Goal: Information Seeking & Learning: Find specific fact

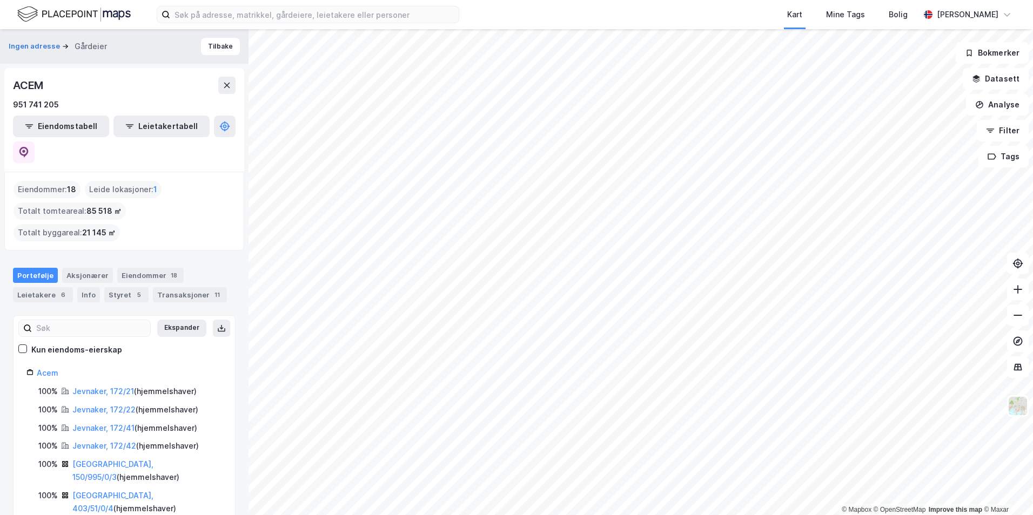
click at [18, 52] on div "Ingen adresse Gårdeier" at bounding box center [62, 46] width 107 height 13
click at [26, 46] on button "Ingen adresse" at bounding box center [35, 46] width 53 height 11
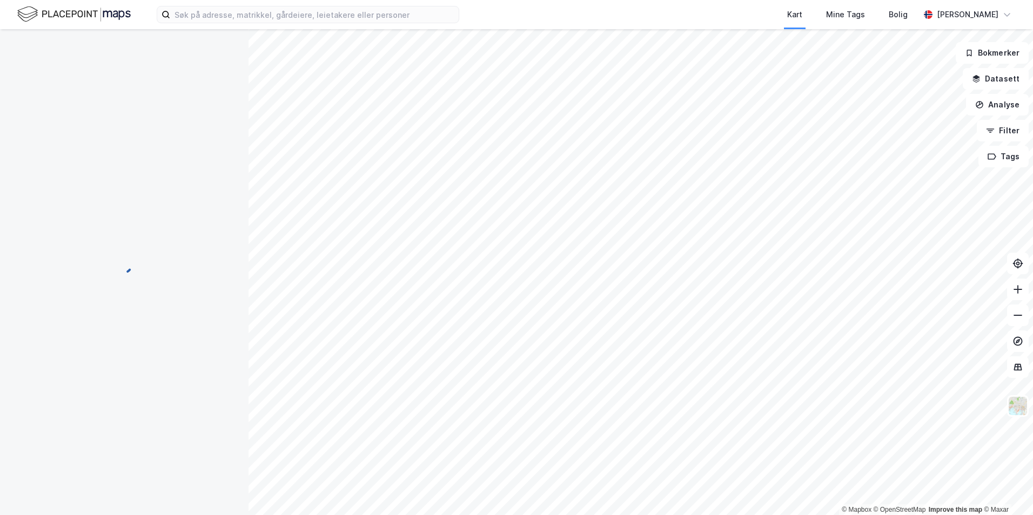
scroll to position [2, 0]
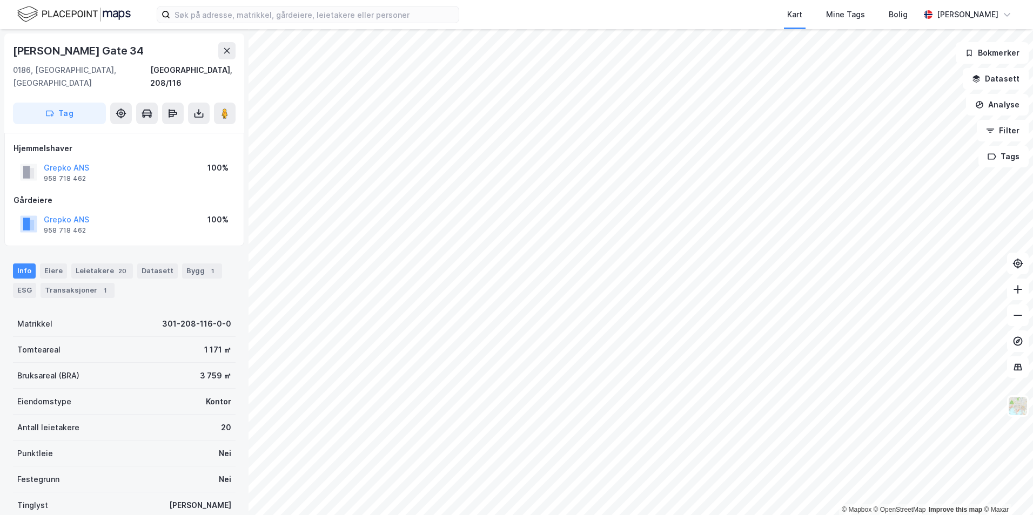
scroll to position [1, 0]
drag, startPoint x: 8, startPoint y: 108, endPoint x: 33, endPoint y: 136, distance: 37.9
click at [8, 108] on div "Christian [STREET_ADDRESS], 208/116 Tag" at bounding box center [124, 82] width 240 height 99
drag, startPoint x: 193, startPoint y: 364, endPoint x: 213, endPoint y: 365, distance: 20.1
click at [213, 369] on div "3 759 ㎡" at bounding box center [215, 375] width 31 height 13
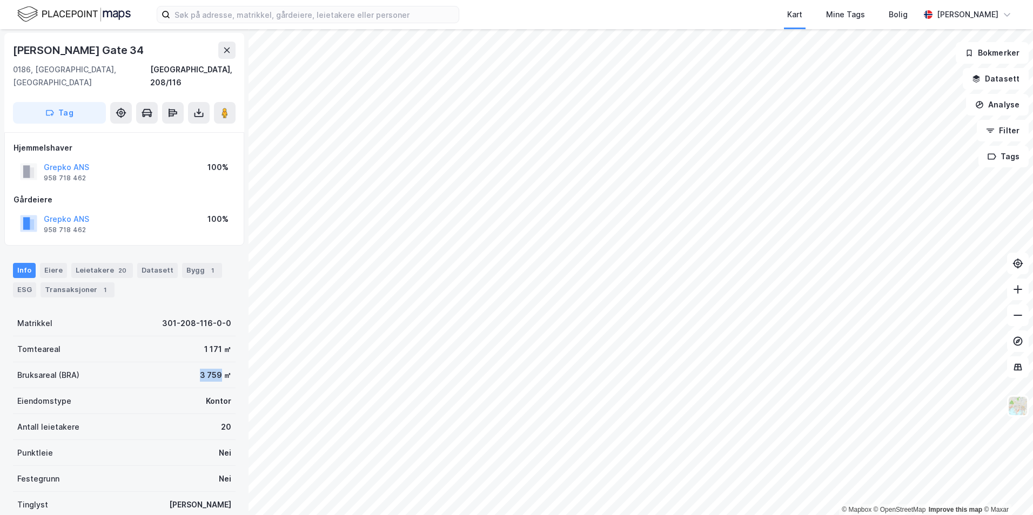
copy div "3 759"
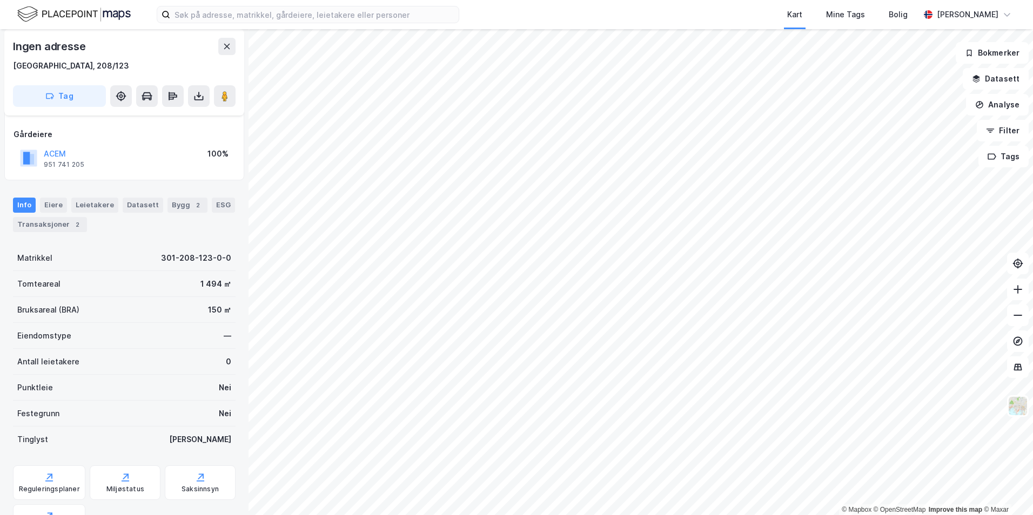
scroll to position [55, 0]
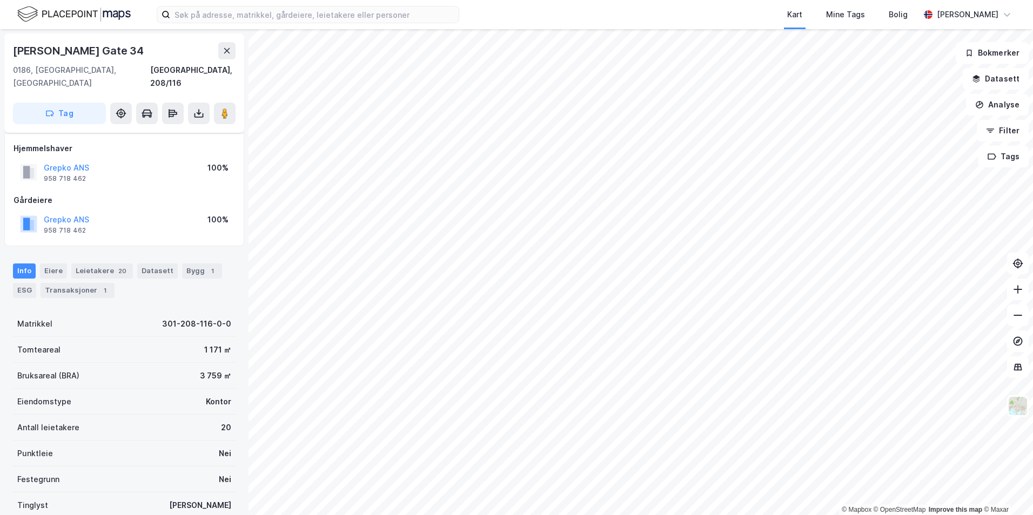
scroll to position [55, 0]
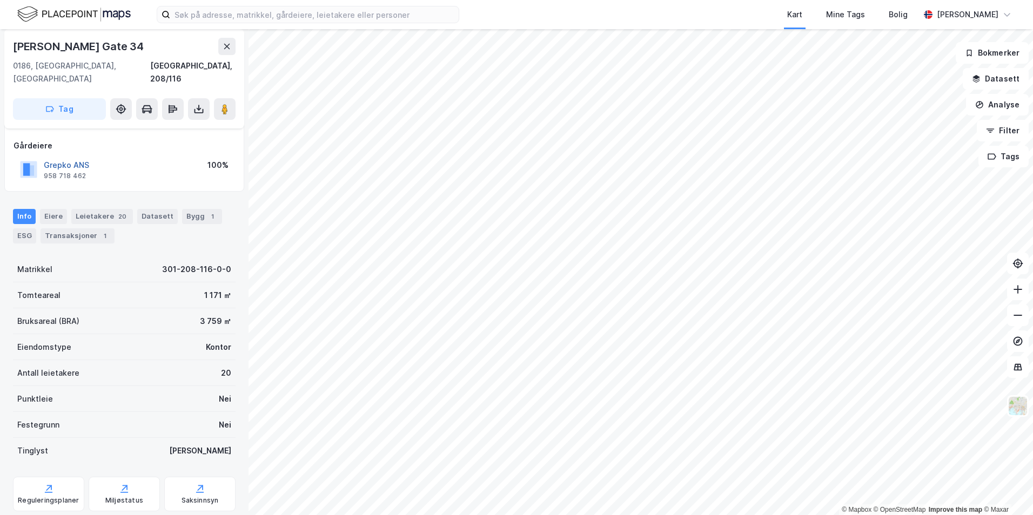
click at [0, 0] on button "Grepko ANS" at bounding box center [0, 0] width 0 height 0
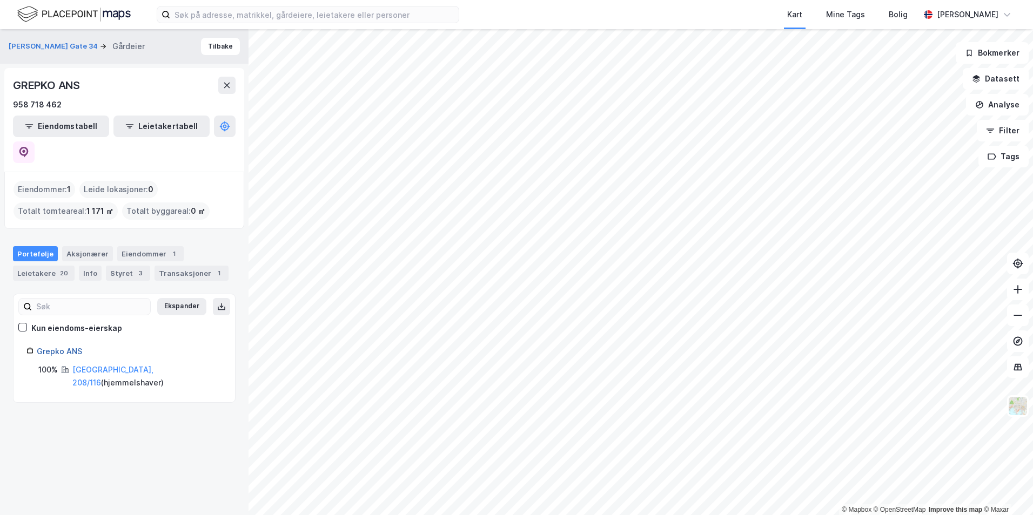
click at [61, 347] on link "Grepko ANS" at bounding box center [59, 351] width 45 height 9
click at [65, 347] on link "Grepko ANS" at bounding box center [59, 351] width 45 height 9
click at [35, 142] on button at bounding box center [24, 153] width 22 height 22
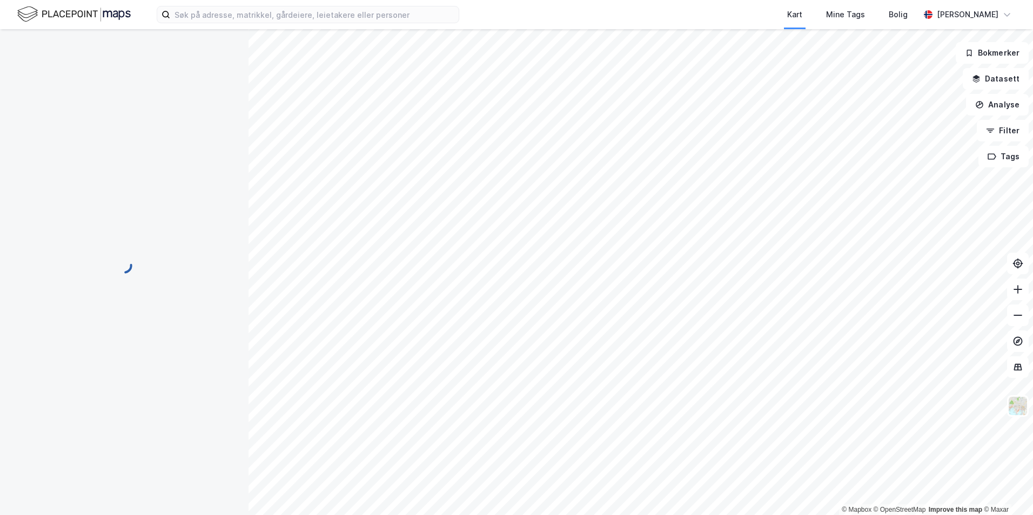
scroll to position [55, 0]
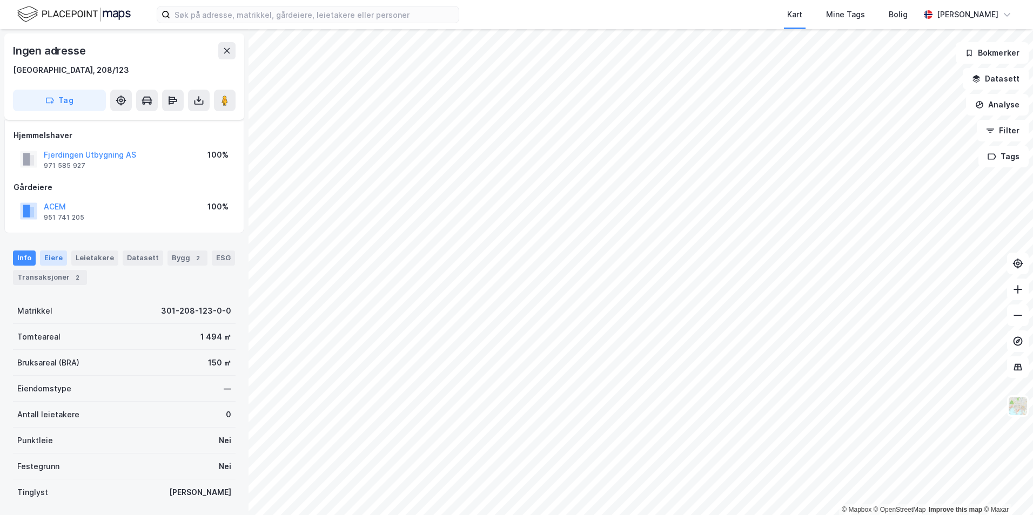
scroll to position [55, 0]
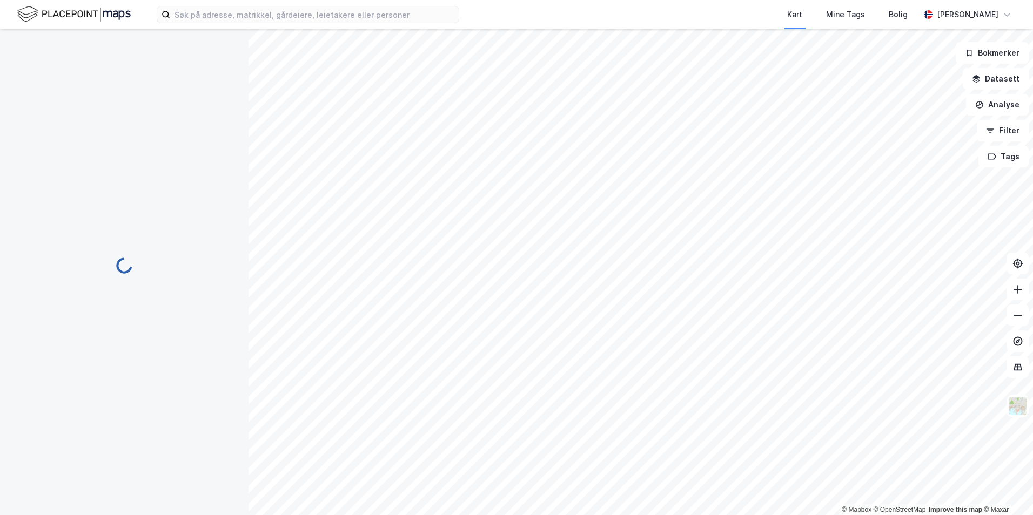
scroll to position [55, 0]
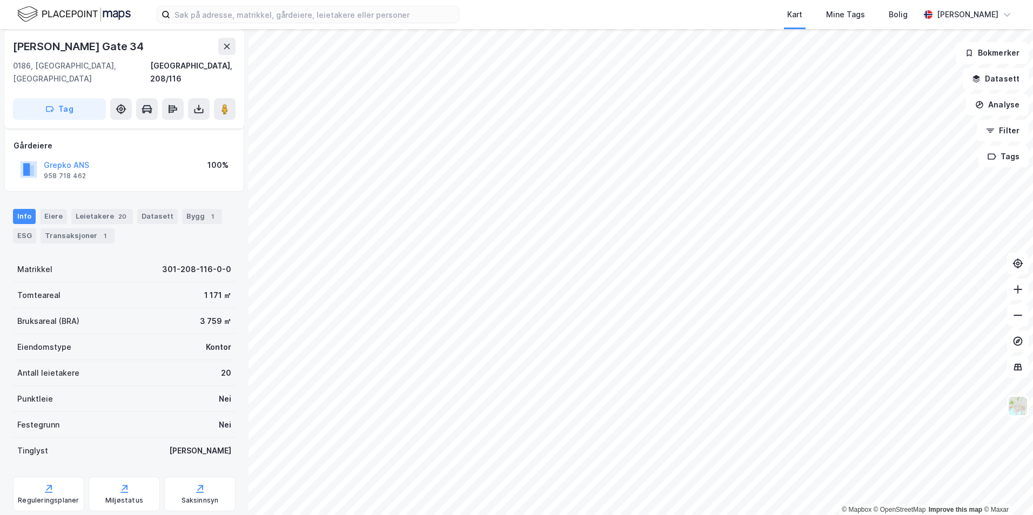
drag, startPoint x: 145, startPoint y: 43, endPoint x: 4, endPoint y: 49, distance: 141.7
click at [4, 49] on div "Christian [STREET_ADDRESS], 208/116 Tag Hjemmelshaver Grepko ANS 958 718 462 10…" at bounding box center [124, 272] width 249 height 486
copy div "[GEOGRAPHIC_DATA], 208/116"
click at [61, 52] on div "[PERSON_NAME] Gate 34" at bounding box center [79, 46] width 133 height 17
drag, startPoint x: 11, startPoint y: 45, endPoint x: 148, endPoint y: 41, distance: 136.7
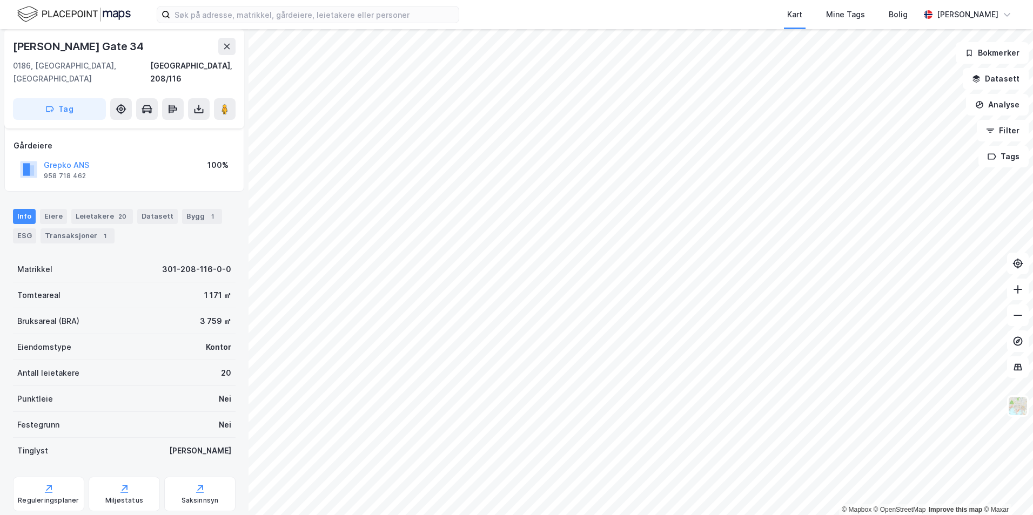
click at [148, 41] on div "Christian [STREET_ADDRESS], 208/116 Tag" at bounding box center [124, 78] width 240 height 99
copy div "[PERSON_NAME] Gate 34"
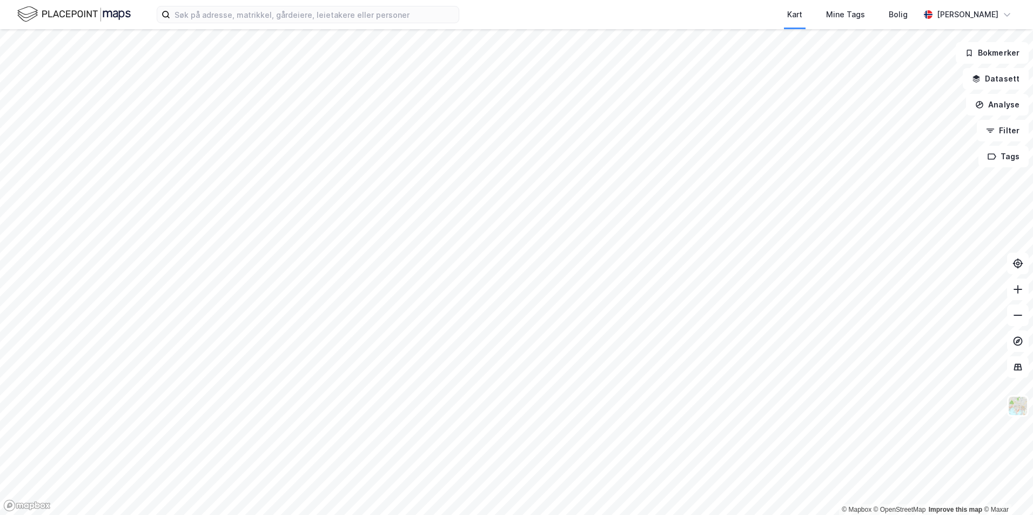
click at [343, 23] on div "Kart Mine Tags Bolig Martin Traaseth" at bounding box center [516, 14] width 1033 height 29
click at [336, 17] on input at bounding box center [314, 14] width 289 height 16
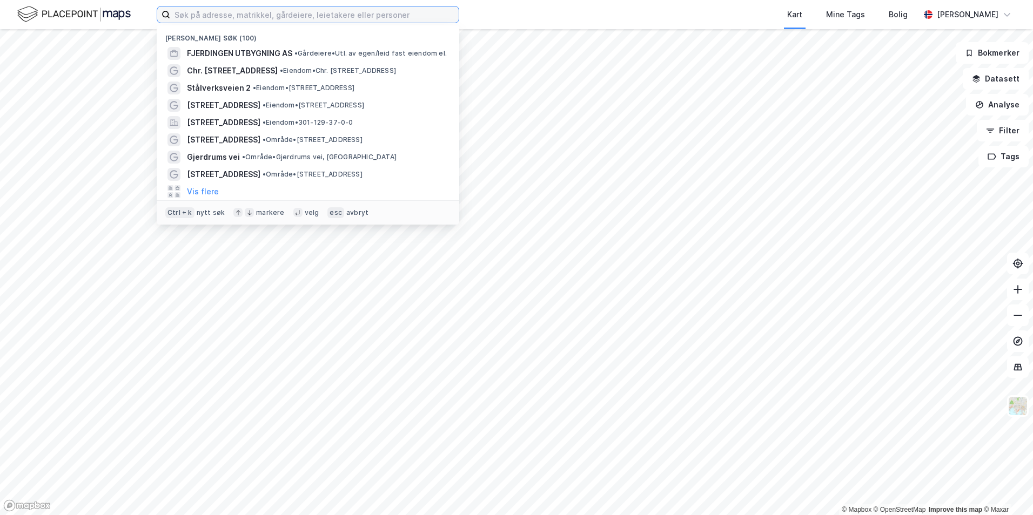
paste input "Lørenvangen 28-50"
type input "Lørenvangen 28-50"
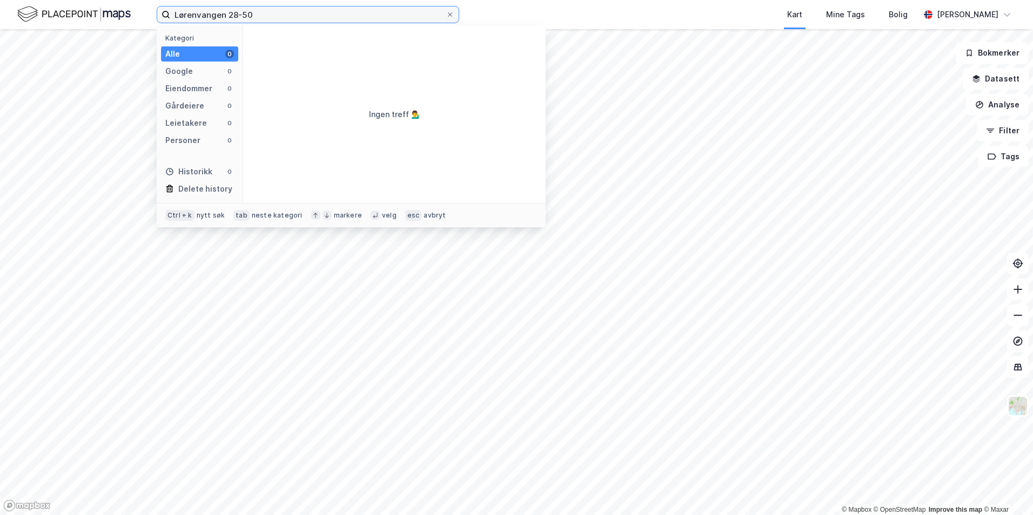
click at [263, 14] on input "Lørenvangen 28-50" at bounding box center [308, 14] width 276 height 16
click at [313, 19] on input "Lørenvangen 28-50" at bounding box center [308, 14] width 276 height 16
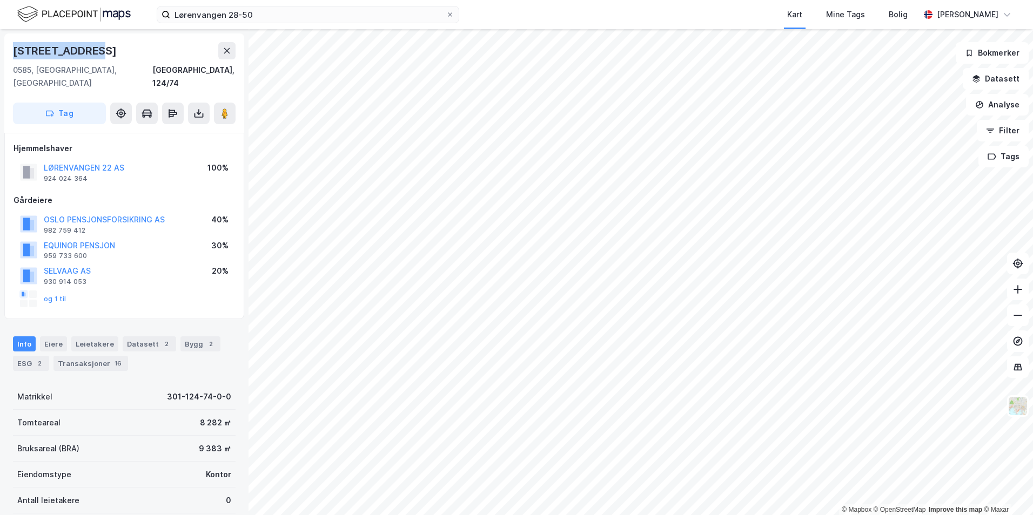
drag, startPoint x: 116, startPoint y: 53, endPoint x: 10, endPoint y: 57, distance: 105.9
click at [10, 57] on div "Lørenvangen 22 0585, Oslo, Oslo Oslo, 124/74 Tag" at bounding box center [124, 82] width 240 height 99
copy div "Lørenvangen 22"
